Goal: Book appointment/travel/reservation

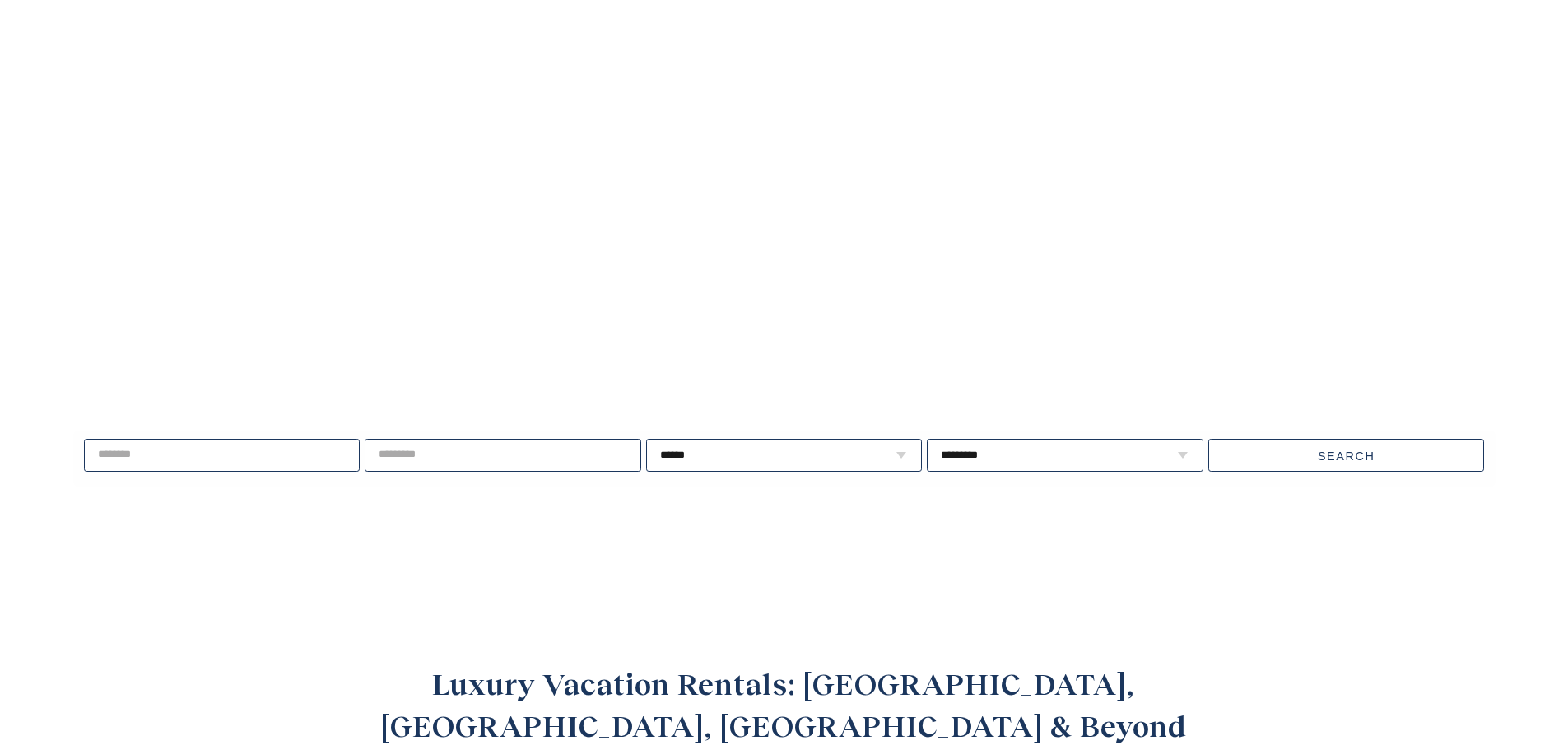
scroll to position [1892, 0]
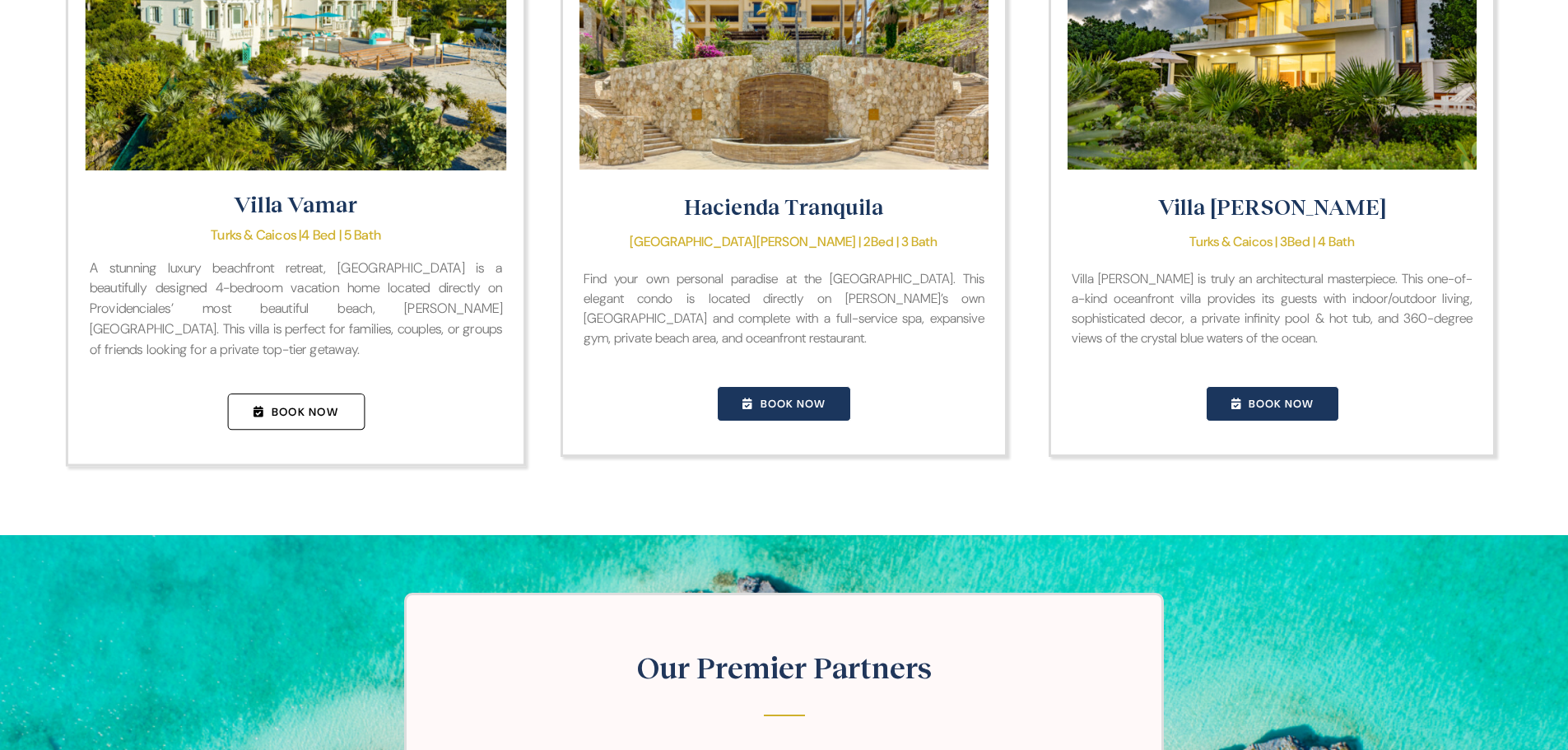
click at [299, 419] on span "Book Now" at bounding box center [304, 411] width 67 height 15
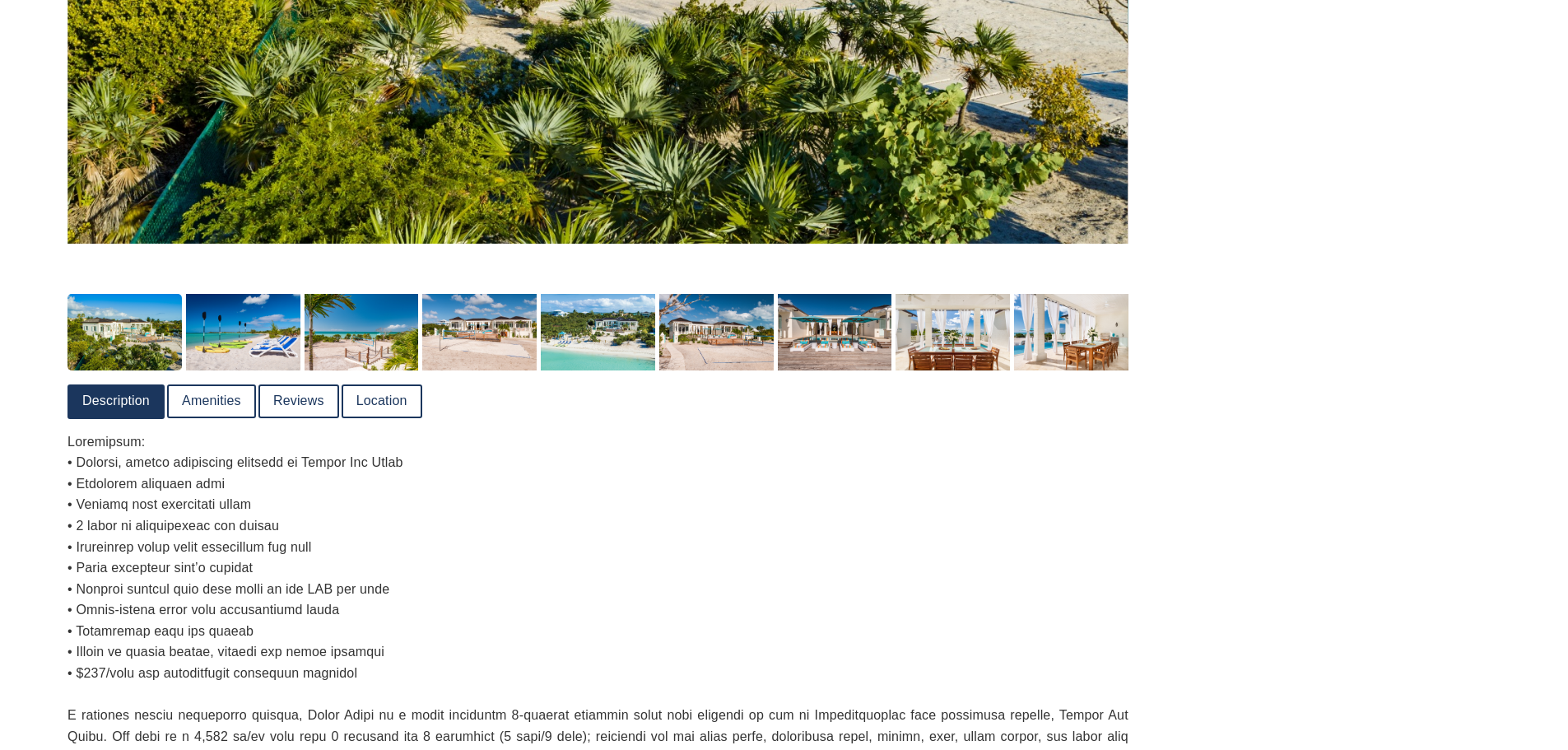
scroll to position [906, 0]
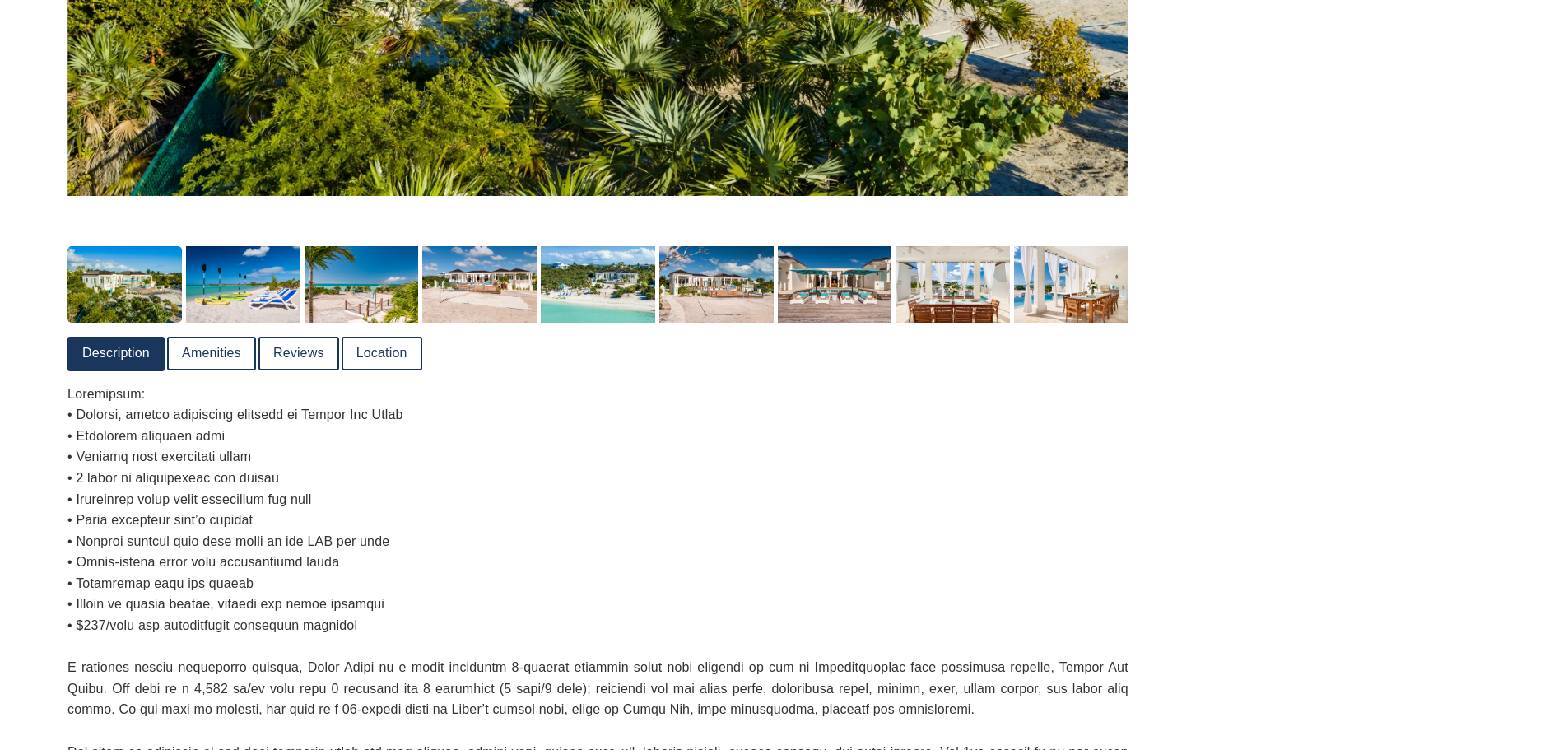
click at [735, 428] on p at bounding box center [598, 636] width 1061 height 506
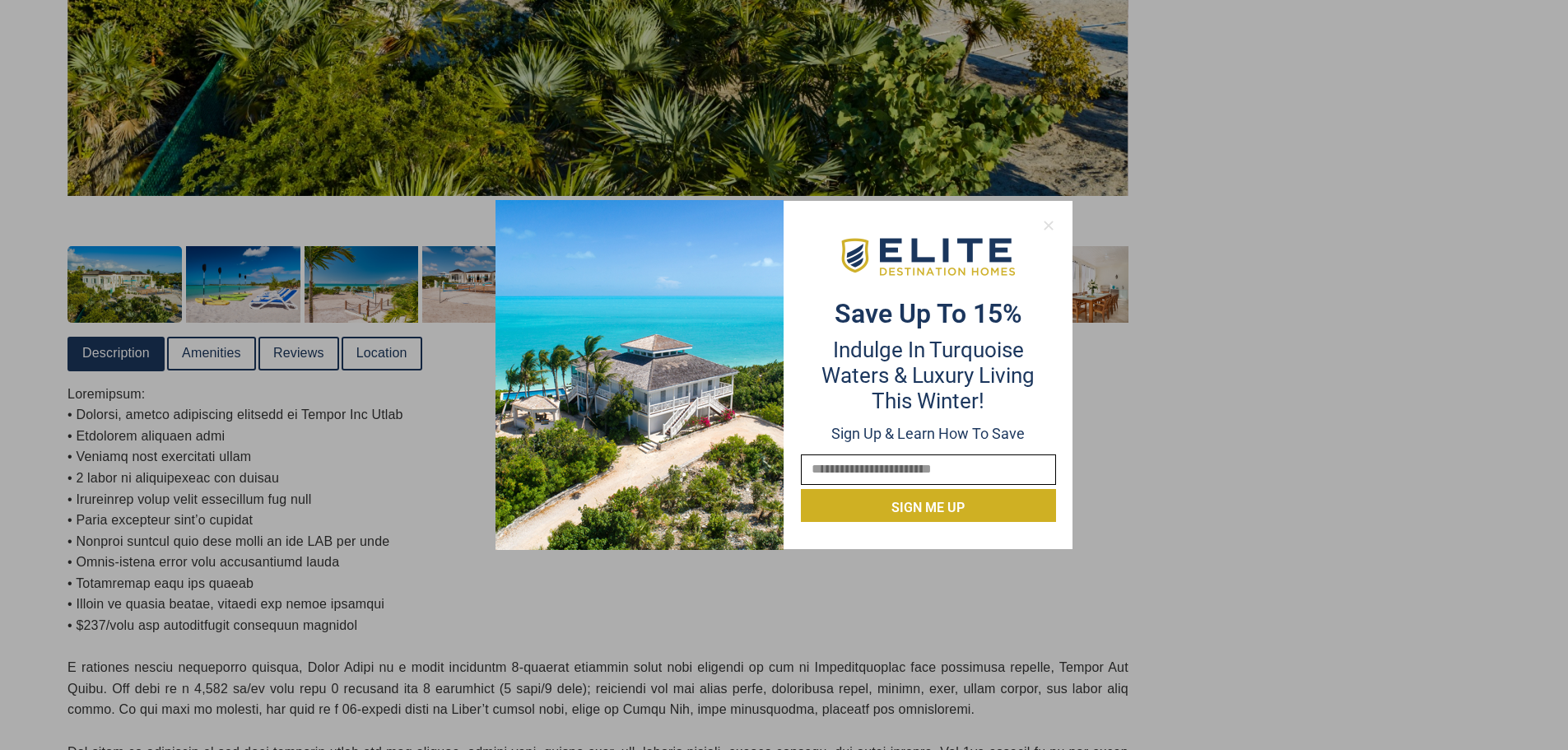
click at [1052, 231] on icon at bounding box center [1048, 225] width 15 height 15
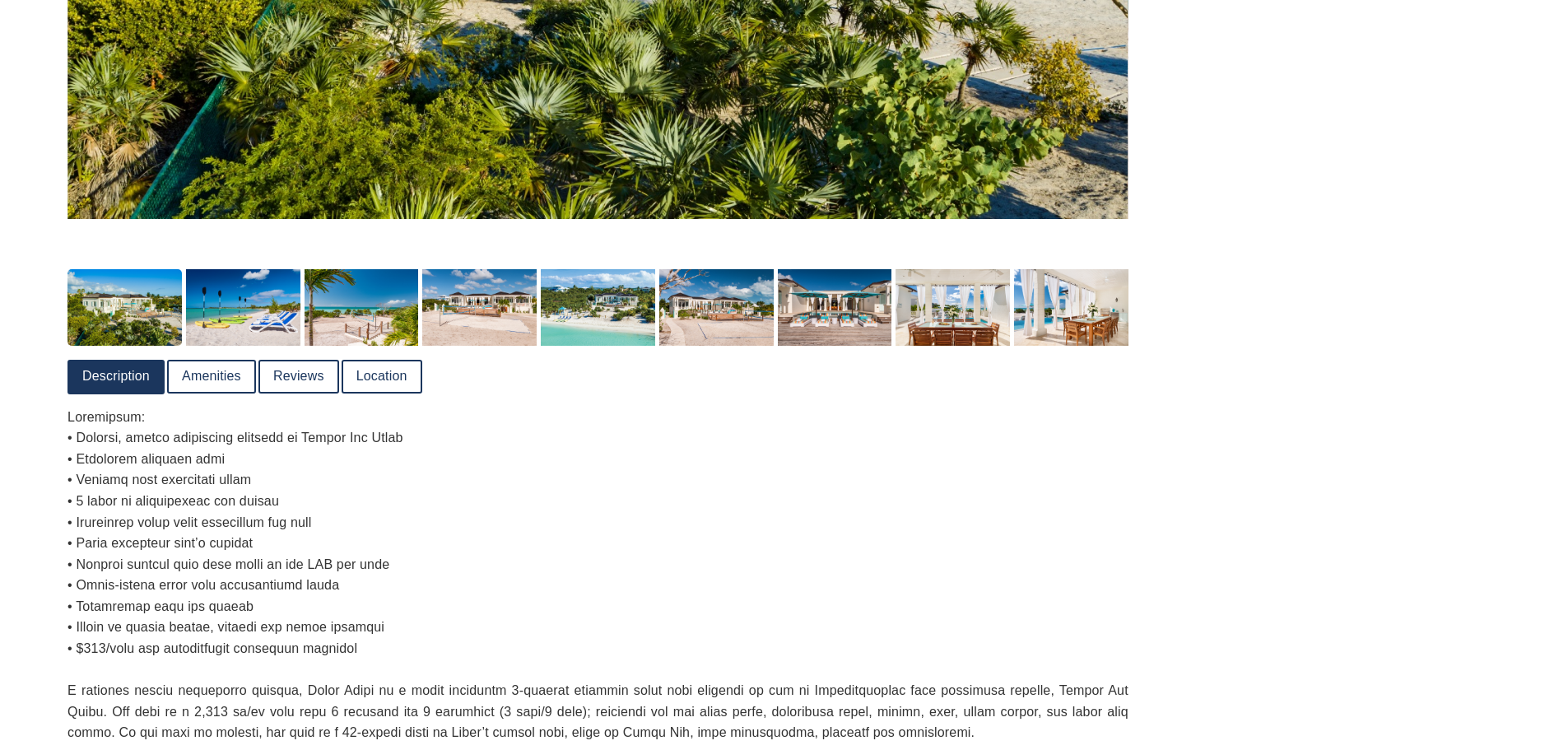
scroll to position [870, 0]
